Goal: Task Accomplishment & Management: Use online tool/utility

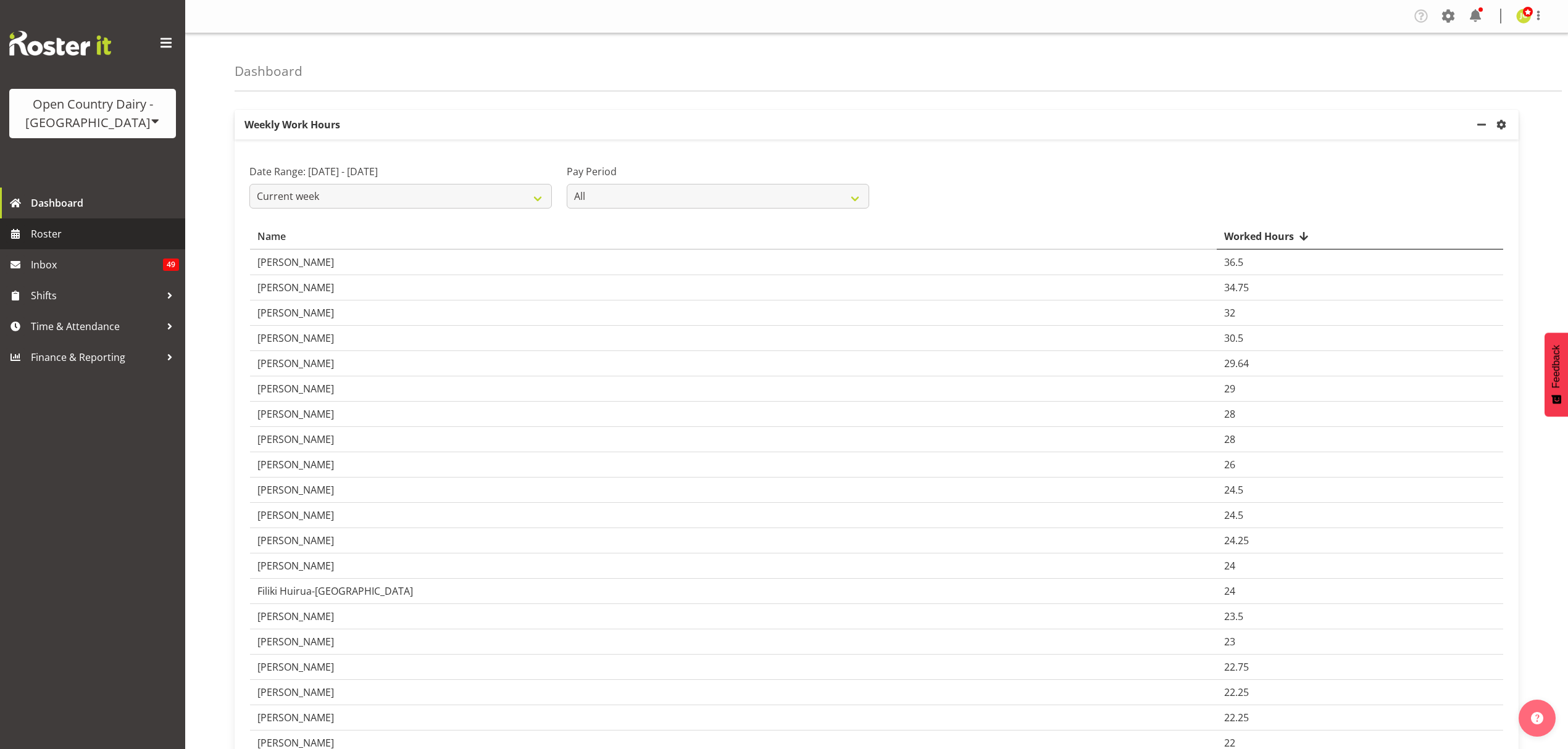
click at [109, 235] on span "Roster" at bounding box center [105, 234] width 148 height 18
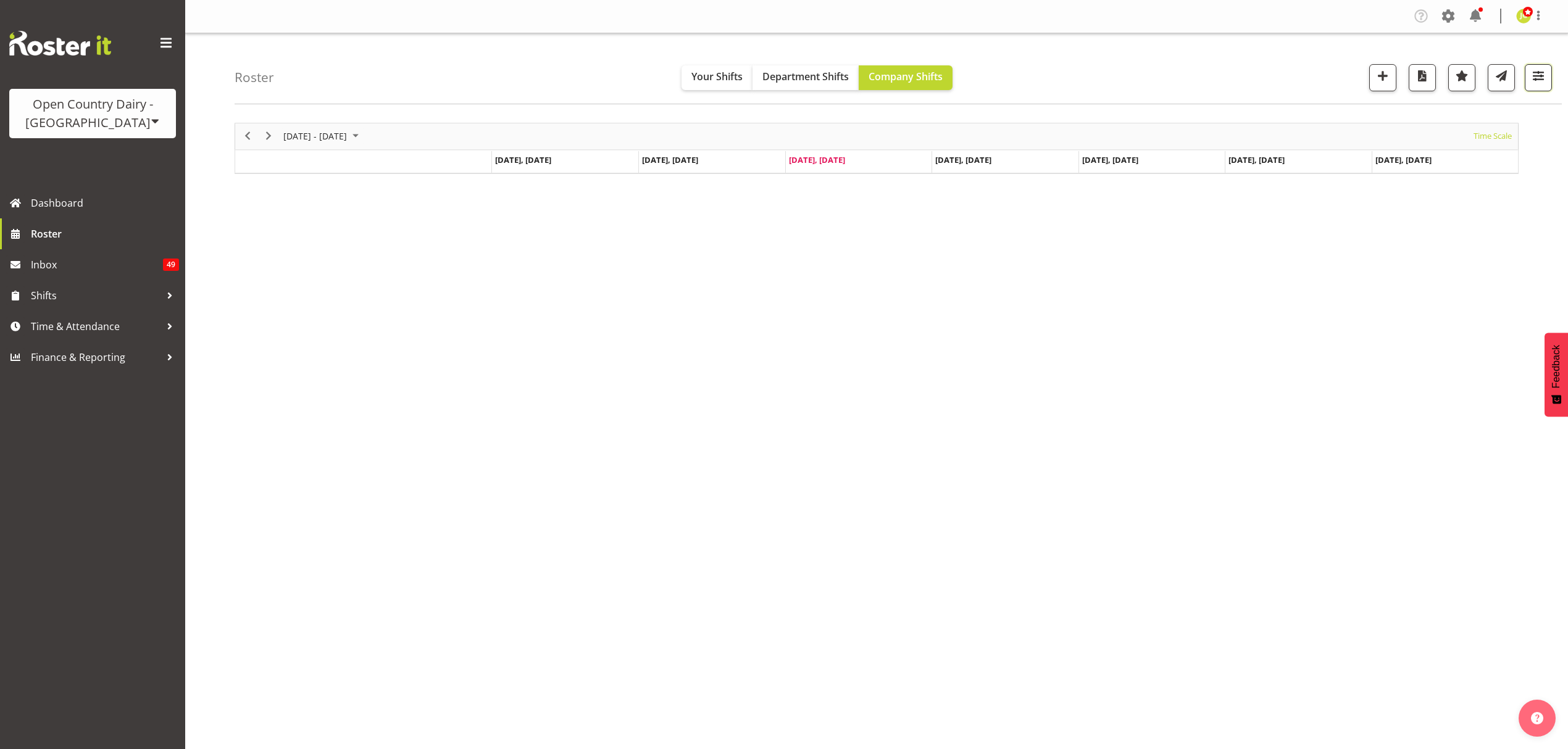
click at [1547, 79] on button "button" at bounding box center [1538, 78] width 27 height 27
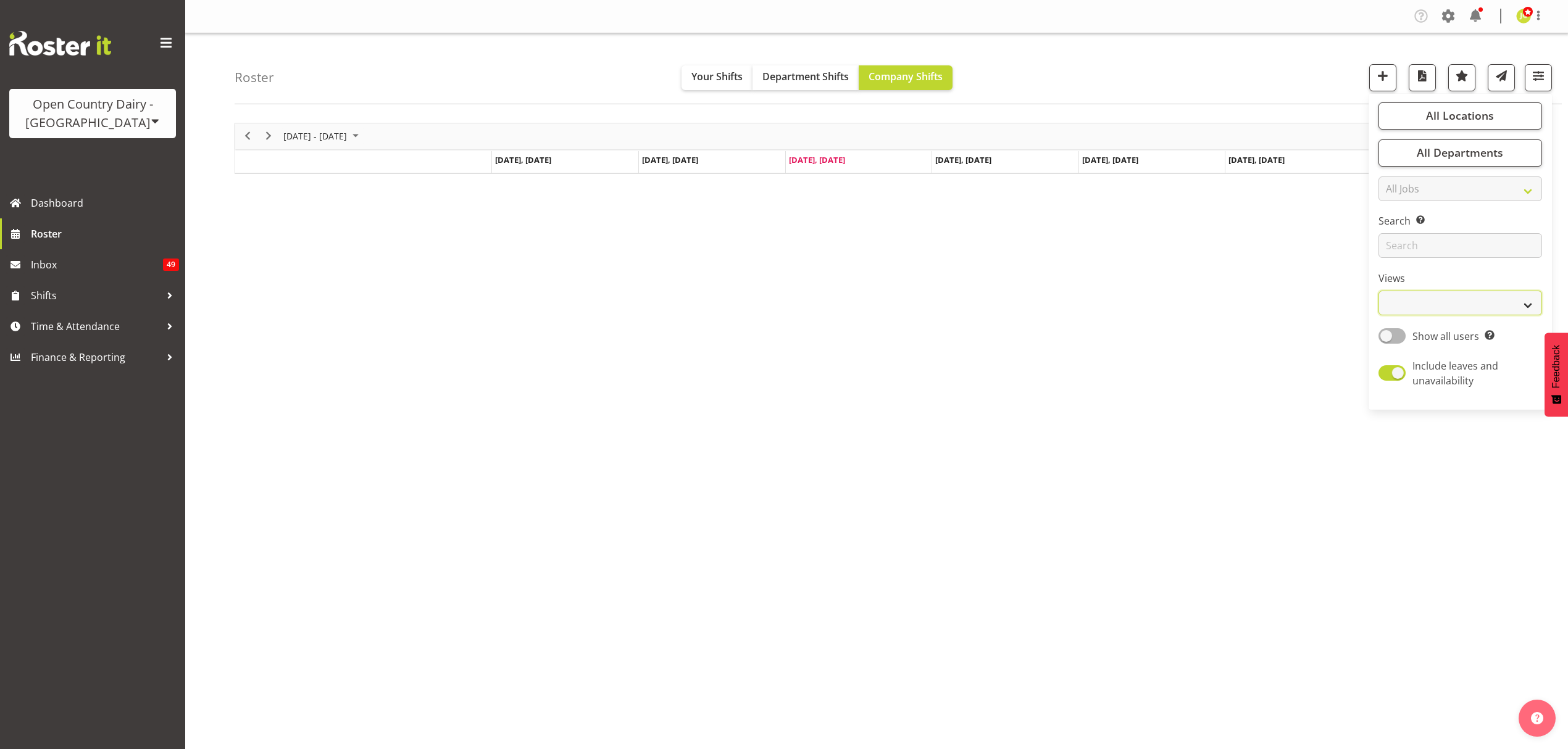
click at [1443, 307] on select "Staff Role Shift - Horizontal Shift - Vertical Staff - Location" at bounding box center [1460, 302] width 164 height 25
select select "shift"
click at [1378, 291] on select "Staff Role Shift - Horizontal Shift - Vertical Staff - Location" at bounding box center [1460, 302] width 164 height 25
